Goal: Book appointment/travel/reservation

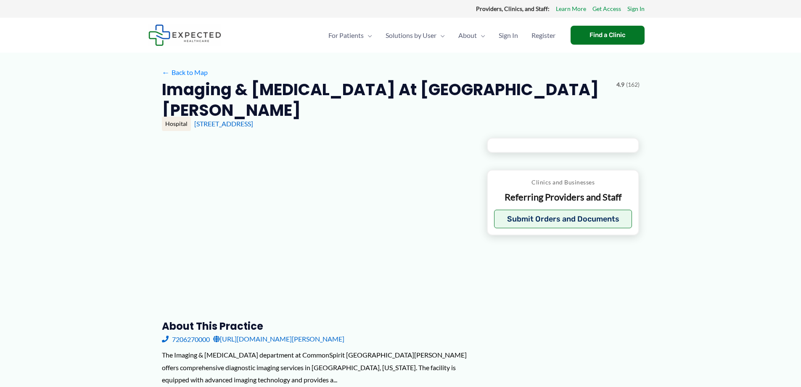
type input "**********"
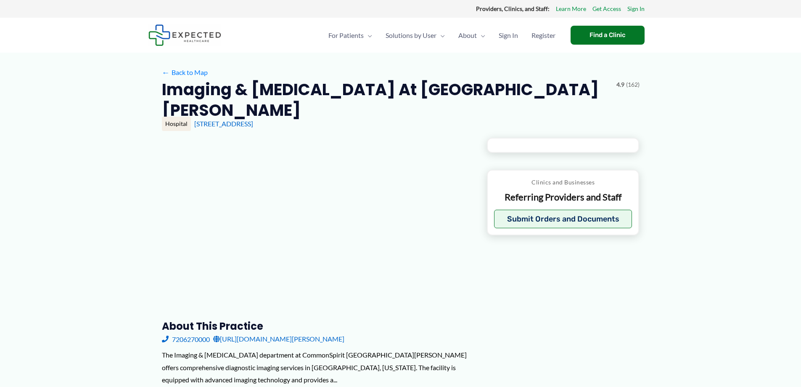
type input "**********"
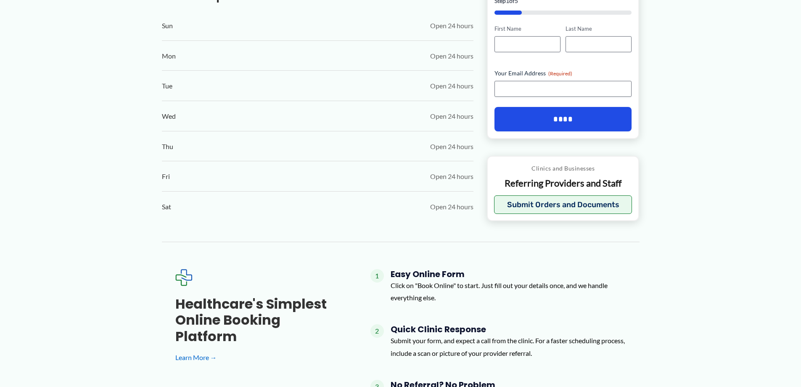
scroll to position [547, 0]
